Goal: Navigation & Orientation: Find specific page/section

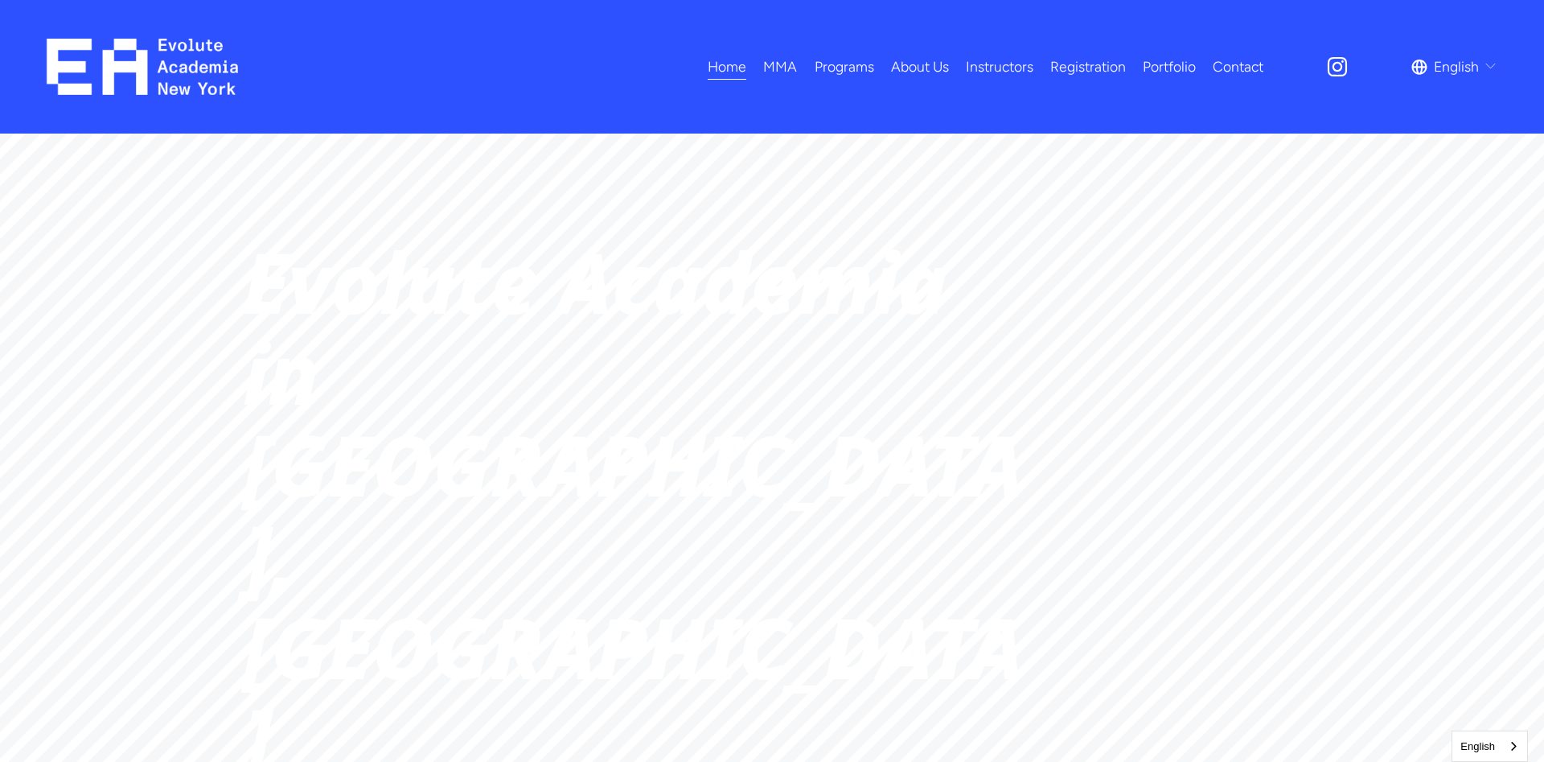
click at [144, 76] on img at bounding box center [143, 67] width 192 height 56
click at [990, 68] on link "Instructors" at bounding box center [1000, 66] width 68 height 28
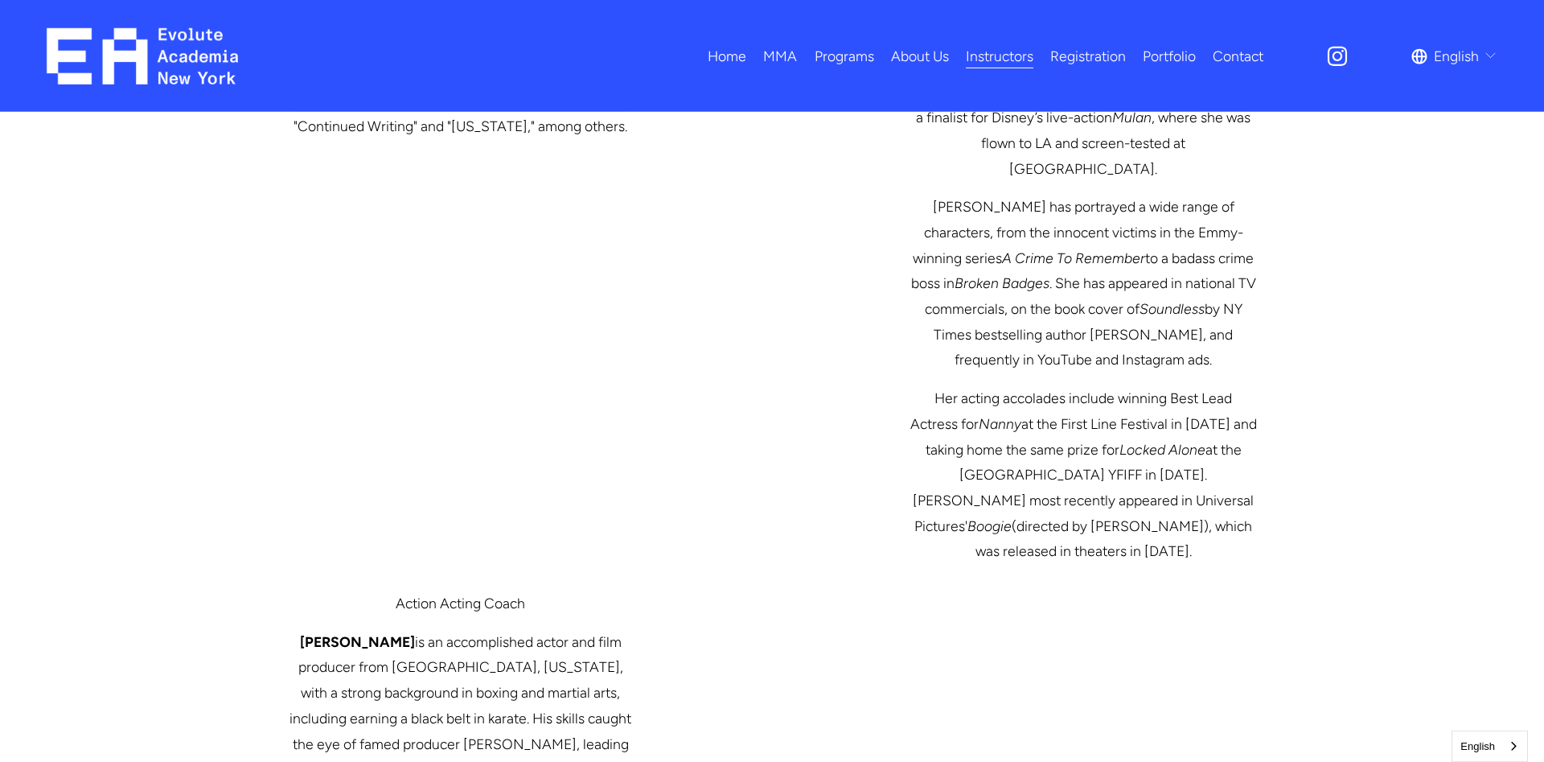
scroll to position [2463, 0]
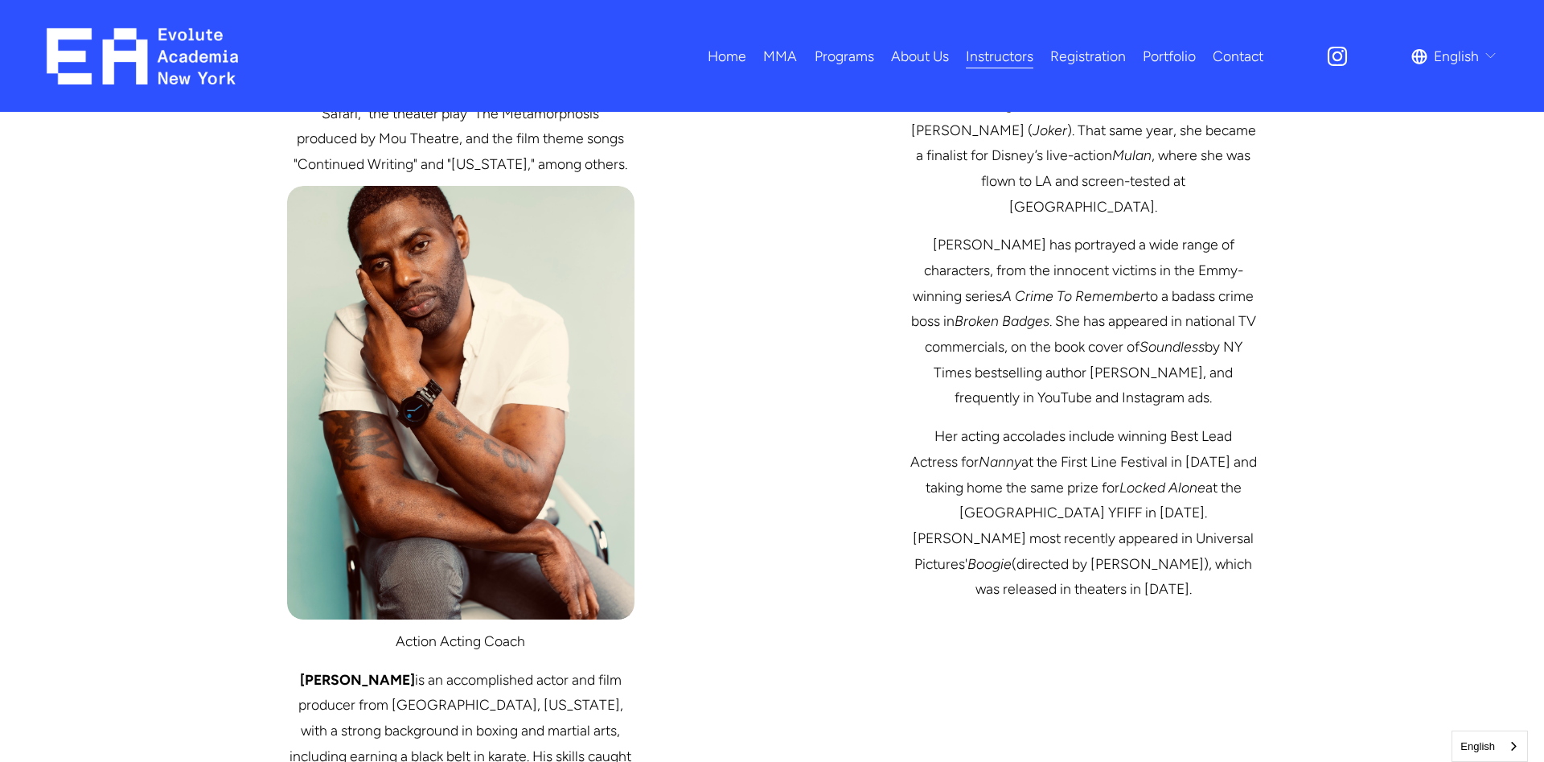
click at [1089, 60] on link "Registration" at bounding box center [1088, 56] width 76 height 28
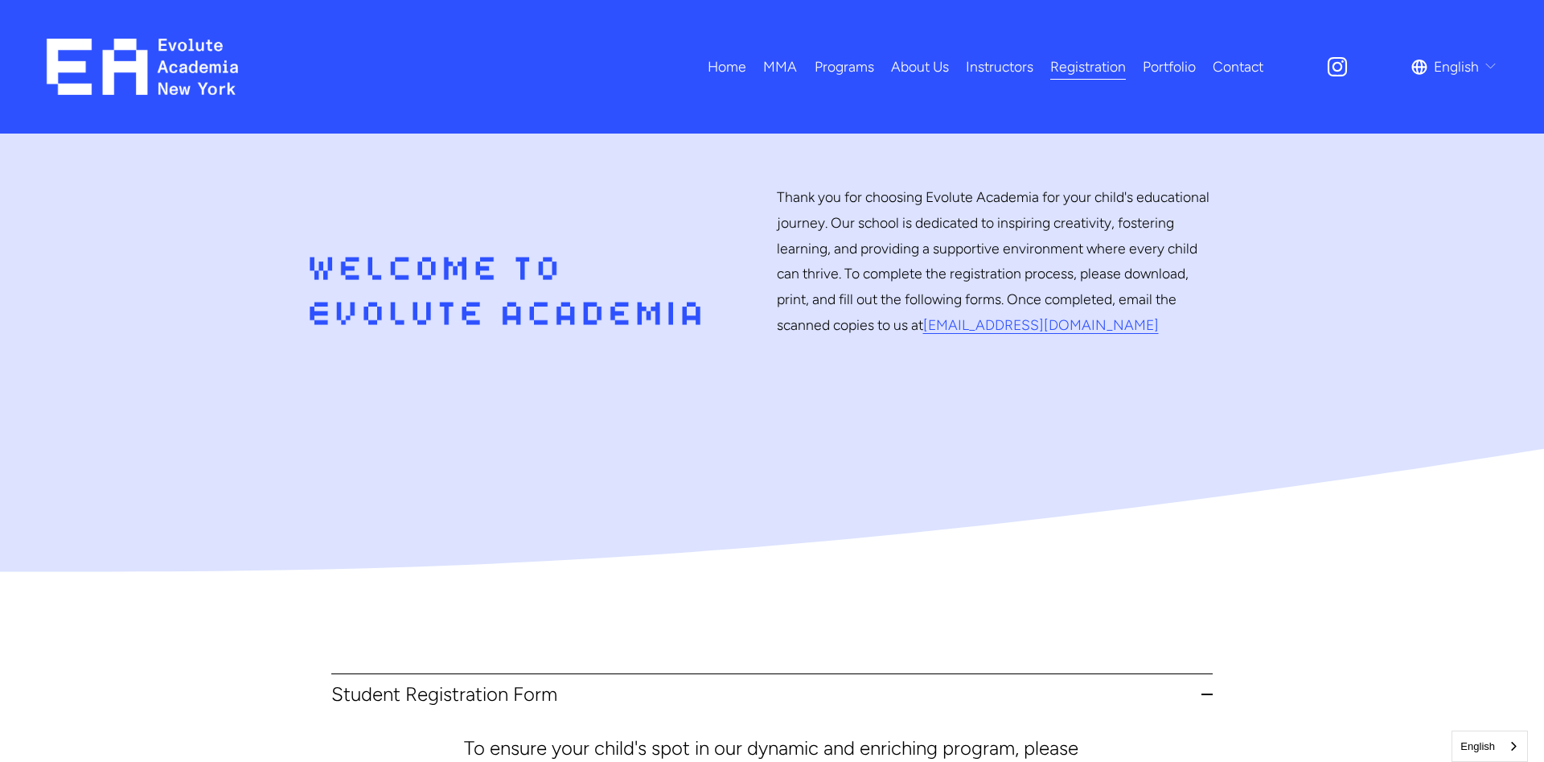
click at [824, 69] on span "Programs" at bounding box center [845, 67] width 60 height 26
